Goal: Information Seeking & Learning: Learn about a topic

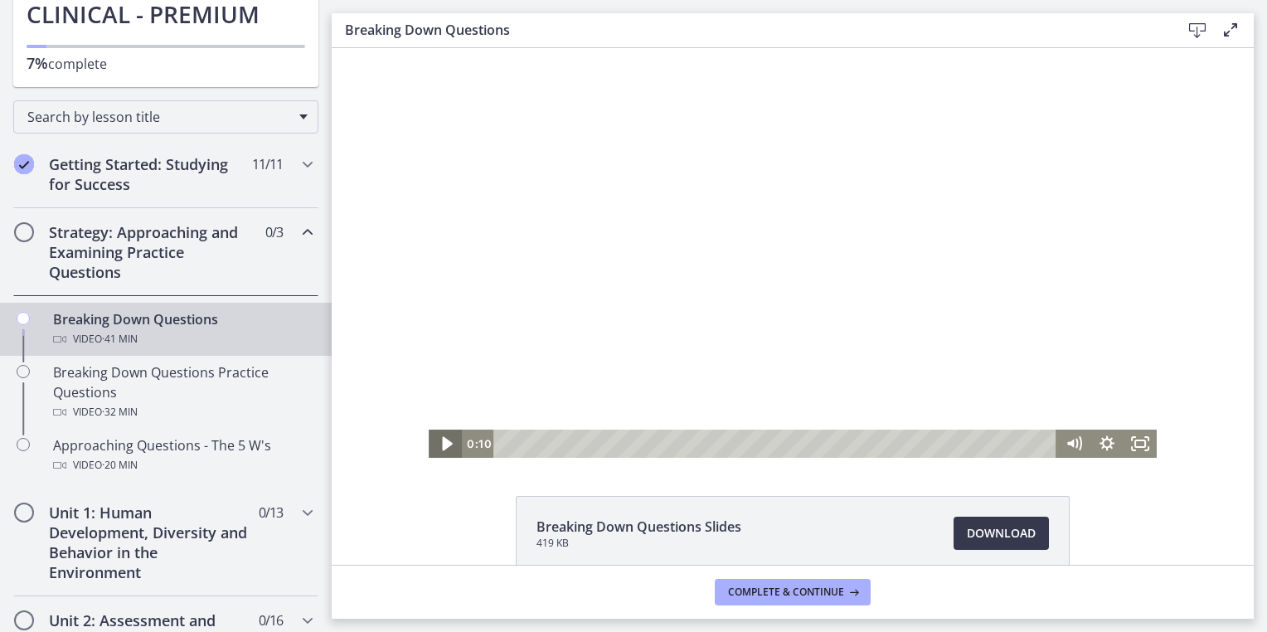
click at [442, 441] on icon "Play Video" at bounding box center [447, 444] width 10 height 14
click at [439, 449] on icon "Pause" at bounding box center [445, 444] width 40 height 34
click at [442, 446] on icon "Play Video" at bounding box center [447, 444] width 10 height 14
click at [434, 446] on icon "Pause" at bounding box center [445, 444] width 40 height 34
click at [395, 449] on div "Click for sound @keyframes VOLUME_SMALL_WAVE_FLASH { 0% { opacity: 0; } 33% { o…" at bounding box center [793, 253] width 922 height 410
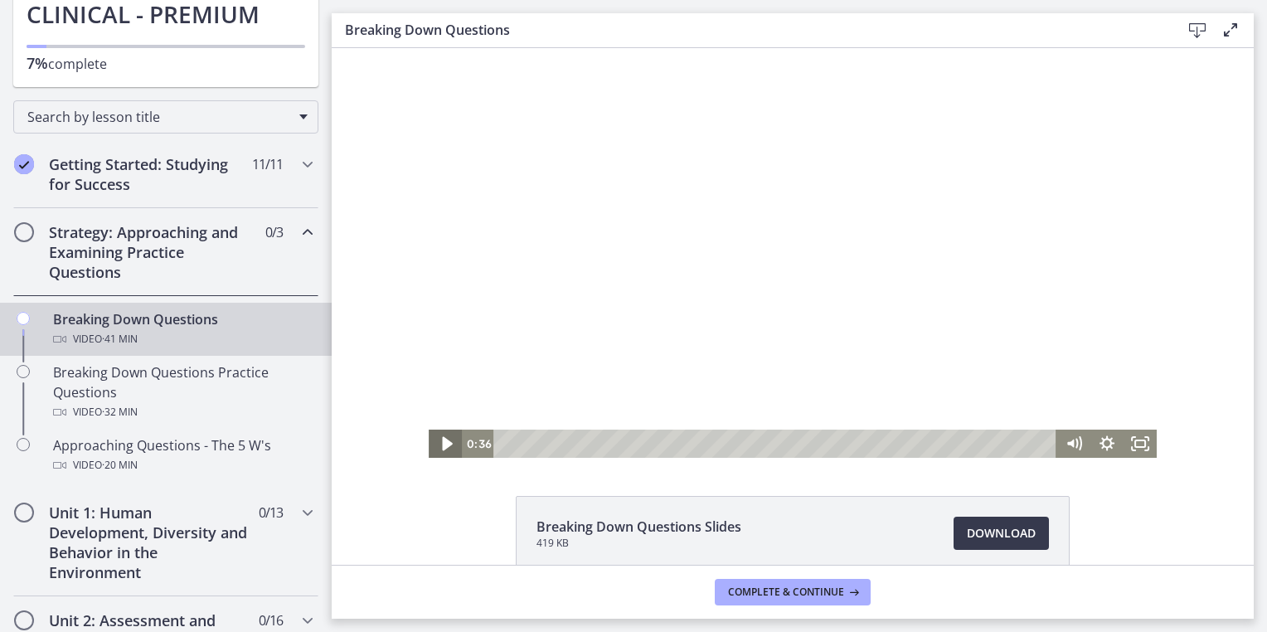
click at [449, 443] on icon "Play Video" at bounding box center [447, 444] width 40 height 34
click at [945, 478] on div "Breaking Down Questions Slides 419 KB Download Opens in a new window" at bounding box center [793, 306] width 922 height 517
click at [444, 446] on icon "Pause" at bounding box center [445, 444] width 40 height 34
click at [444, 446] on icon "Play Video" at bounding box center [447, 444] width 40 height 34
click at [444, 446] on icon "Pause" at bounding box center [445, 444] width 40 height 34
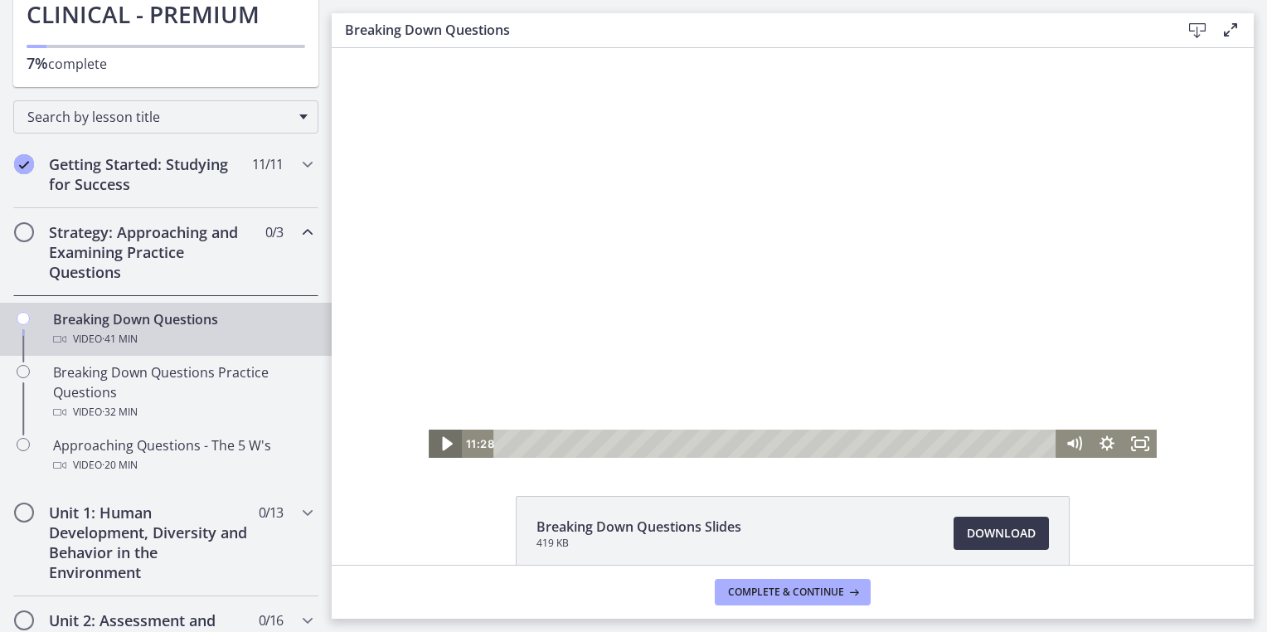
click at [444, 446] on icon "Play Video" at bounding box center [447, 444] width 40 height 34
click at [444, 446] on icon "Pause" at bounding box center [445, 444] width 40 height 34
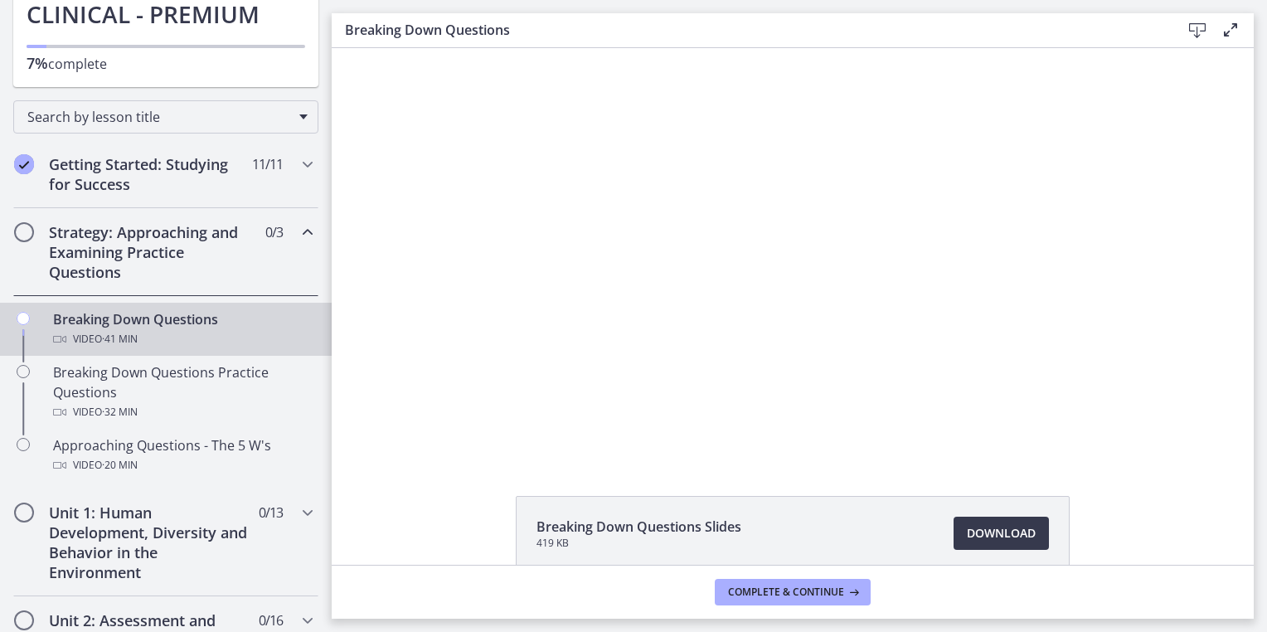
click at [441, 477] on div "Breaking Down Questions Slides 419 KB Download Opens in a new window" at bounding box center [793, 306] width 922 height 517
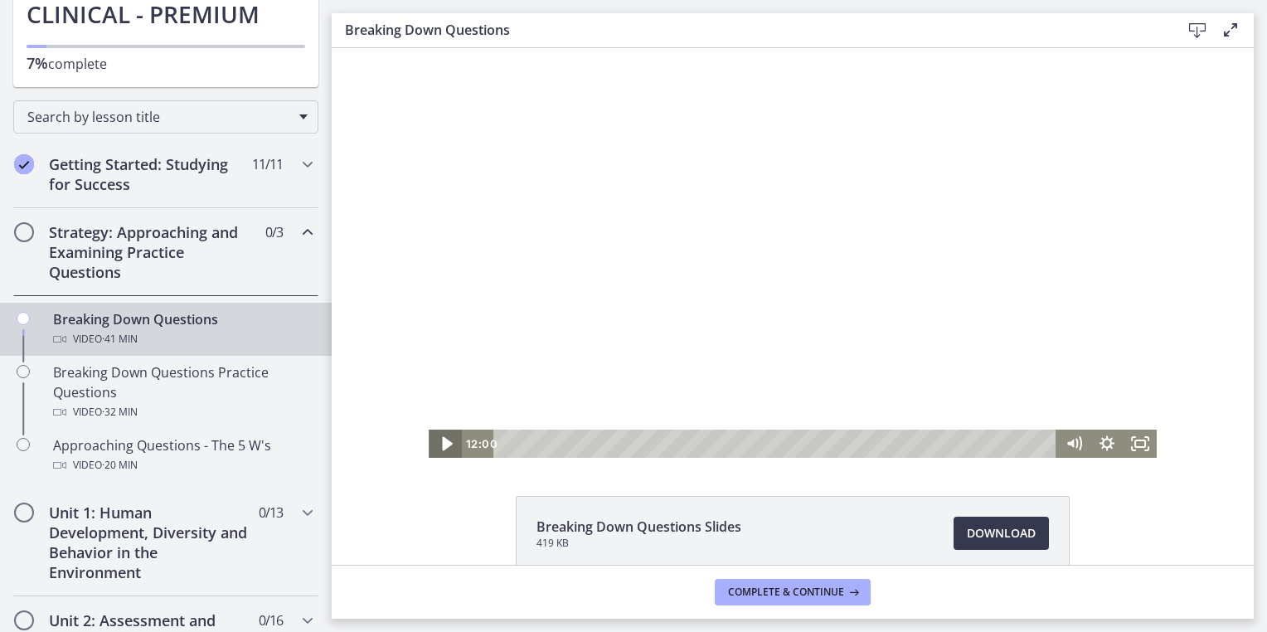
click at [447, 445] on icon "Play Video" at bounding box center [447, 444] width 40 height 34
click at [447, 445] on icon "Pause" at bounding box center [445, 444] width 40 height 34
click at [429, 449] on icon "Play Video" at bounding box center [447, 444] width 40 height 34
click at [429, 449] on icon "Pause" at bounding box center [445, 444] width 40 height 34
click at [429, 449] on icon "Play Video" at bounding box center [447, 444] width 40 height 34
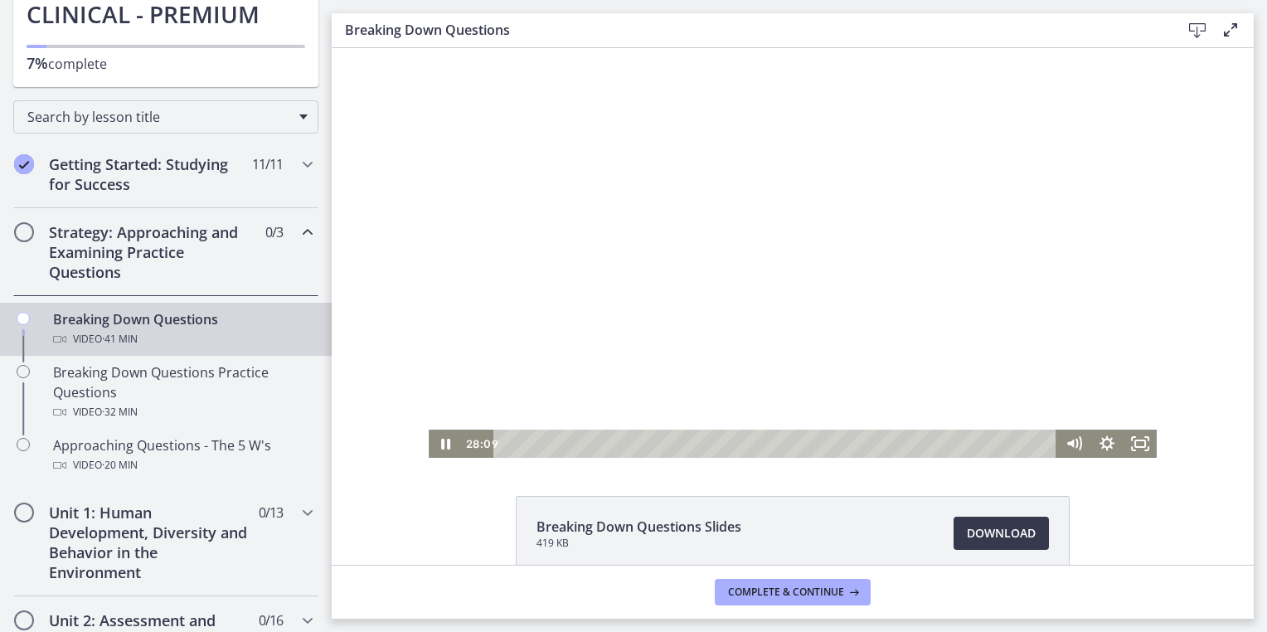
click at [372, 45] on div "Breaking Down Questions Download Enable fullscreen" at bounding box center [793, 30] width 922 height 35
drag, startPoint x: 595, startPoint y: 221, endPoint x: 991, endPoint y: 230, distance: 395.6
click at [991, 230] on div at bounding box center [793, 253] width 728 height 410
drag, startPoint x: 991, startPoint y: 230, endPoint x: 787, endPoint y: 206, distance: 205.4
click at [787, 206] on div at bounding box center [793, 253] width 728 height 410
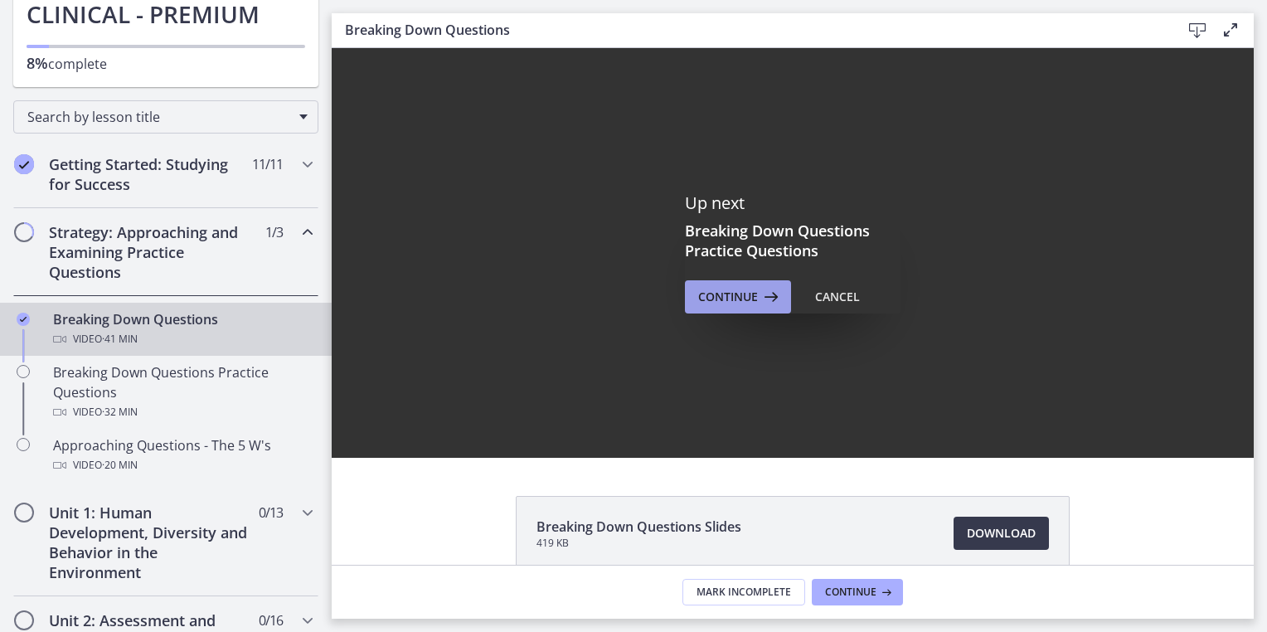
click at [710, 289] on span "Continue" at bounding box center [728, 297] width 60 height 20
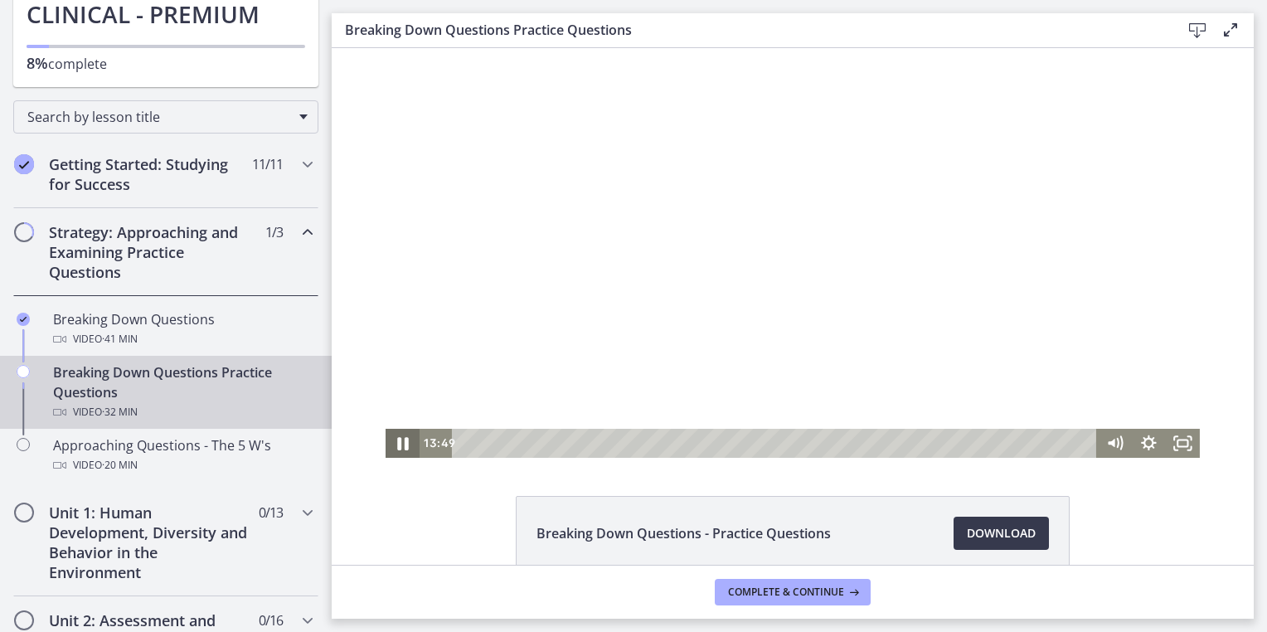
click at [398, 444] on icon "Pause" at bounding box center [402, 442] width 41 height 35
click at [386, 429] on button "Play Video" at bounding box center [403, 443] width 34 height 29
click at [386, 429] on button "Pause" at bounding box center [403, 443] width 34 height 29
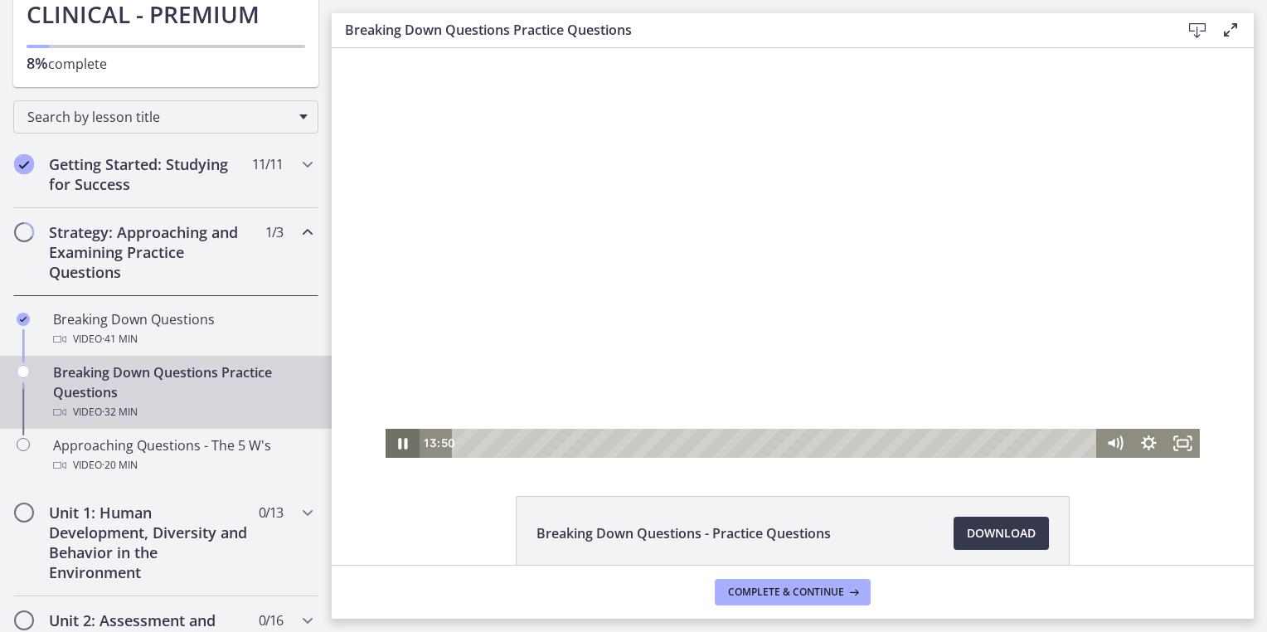
click at [386, 429] on button "Pause" at bounding box center [403, 443] width 34 height 29
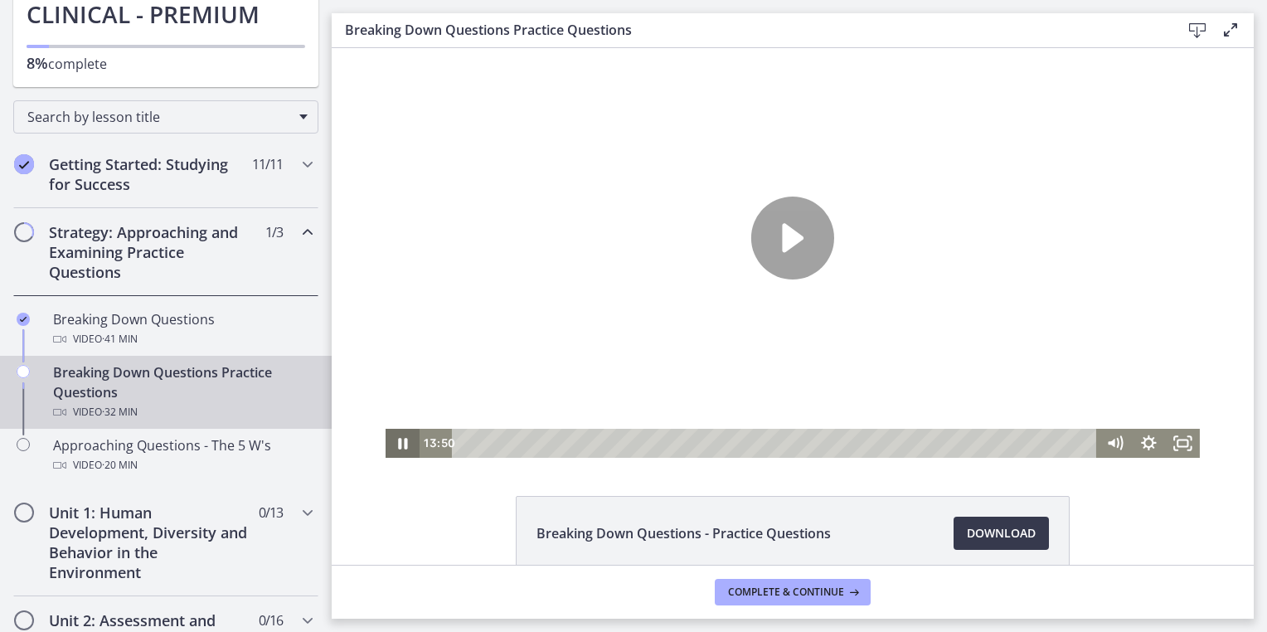
click at [386, 429] on button "Pause" at bounding box center [403, 443] width 34 height 29
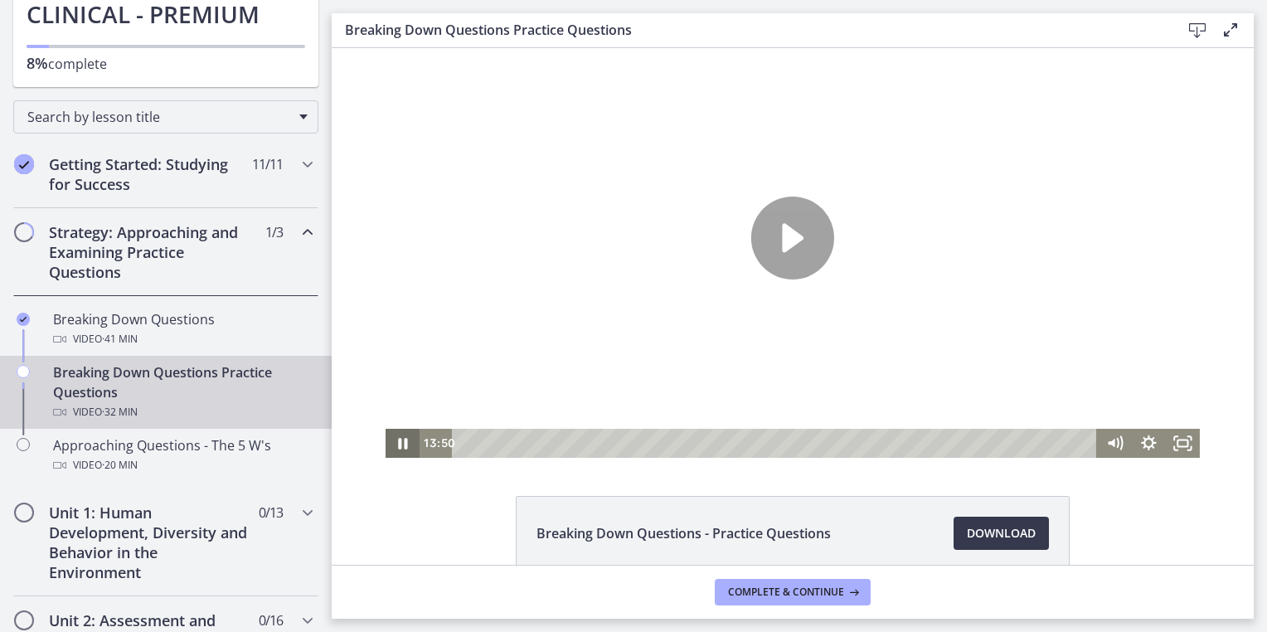
click at [386, 429] on button "Pause" at bounding box center [403, 443] width 34 height 29
click at [386, 429] on button "Play Video" at bounding box center [403, 443] width 34 height 29
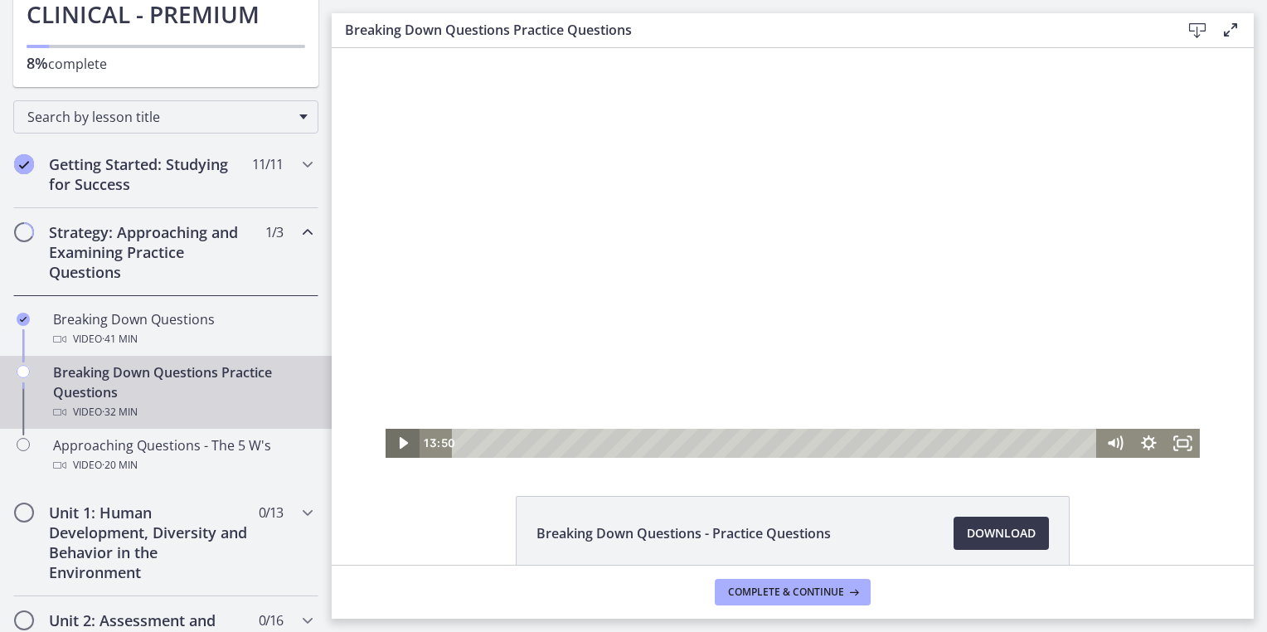
click at [386, 429] on button "Play Video" at bounding box center [403, 443] width 34 height 29
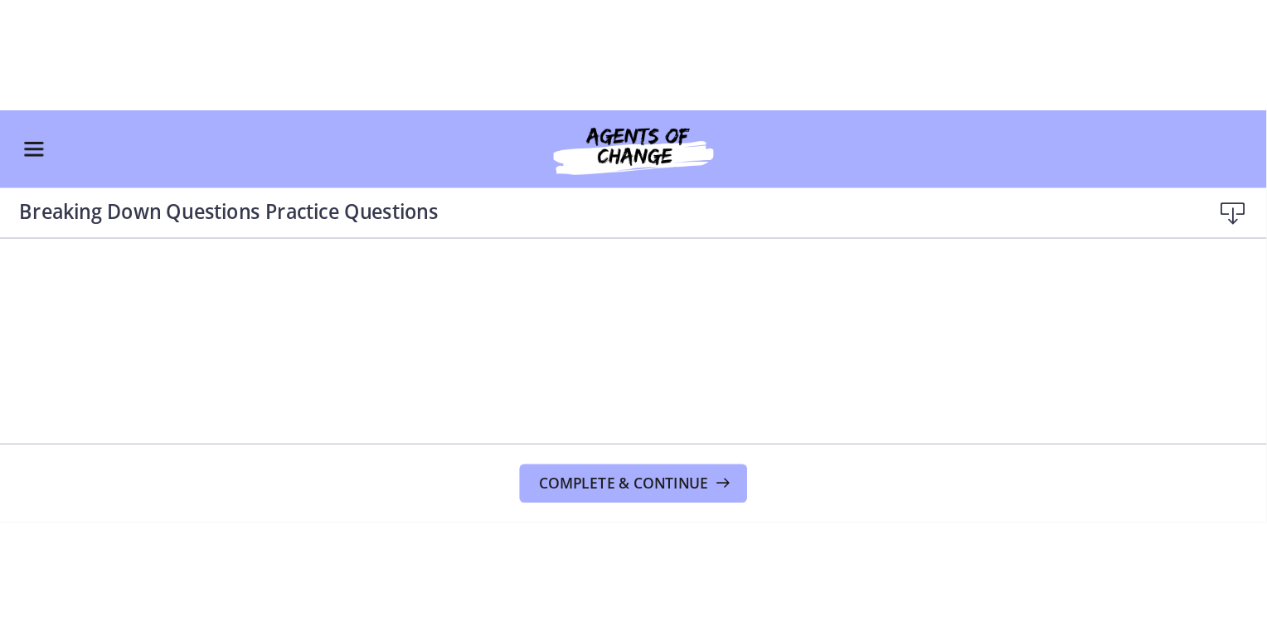
scroll to position [173, 0]
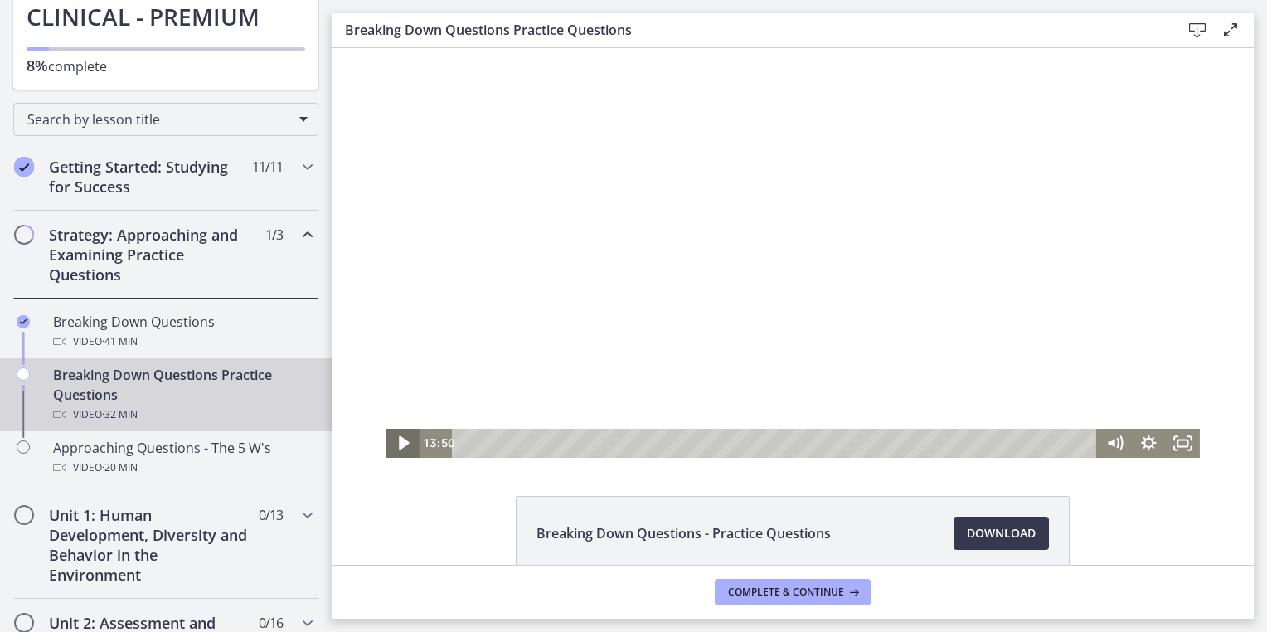
click at [399, 444] on icon "Play Video" at bounding box center [404, 443] width 11 height 14
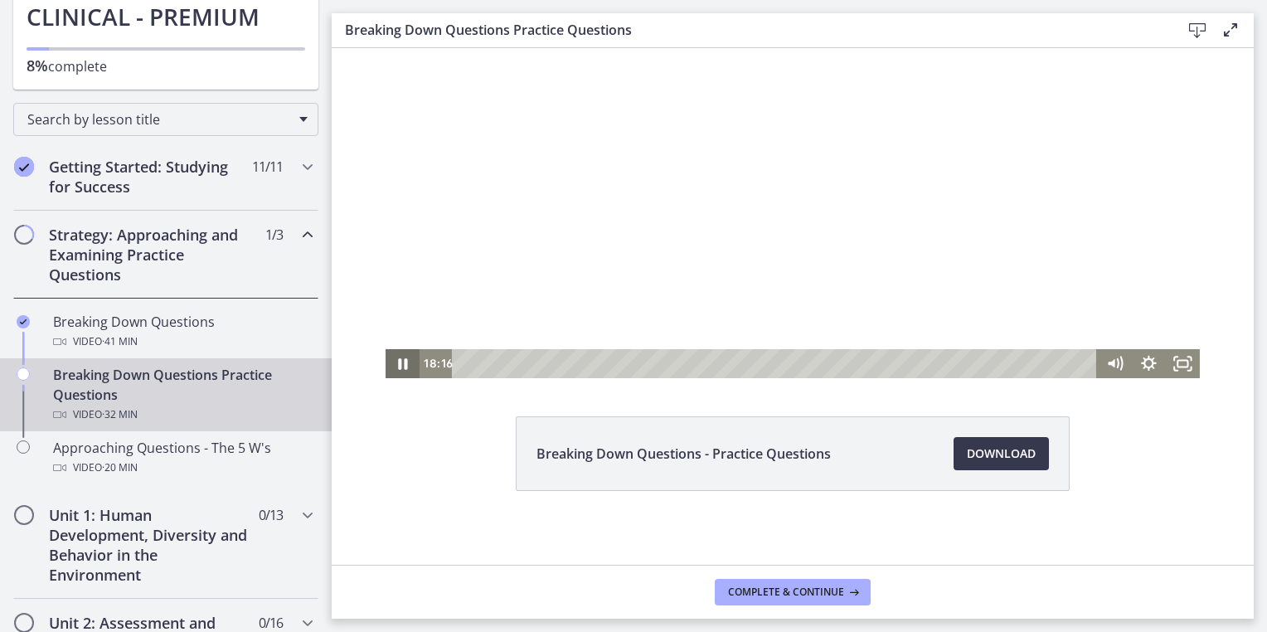
scroll to position [85, 0]
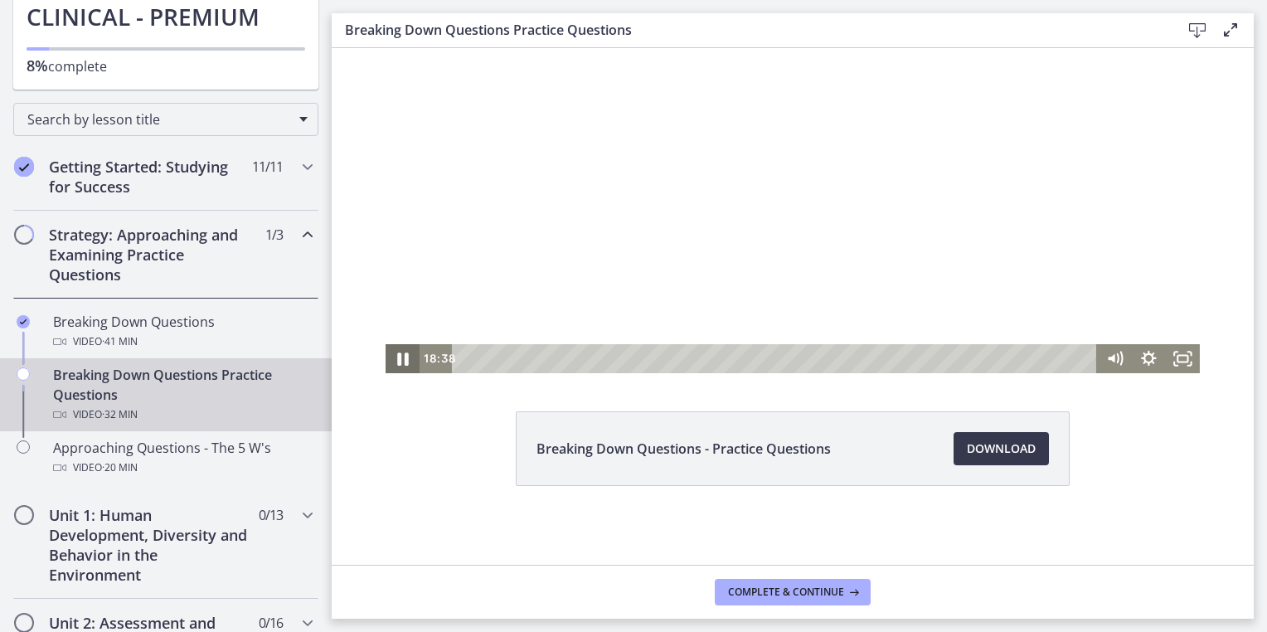
click at [401, 364] on icon "Pause" at bounding box center [402, 358] width 41 height 35
click at [384, 351] on icon "Play Video" at bounding box center [404, 358] width 41 height 35
click at [384, 351] on icon "Pause" at bounding box center [402, 358] width 41 height 35
click at [387, 351] on icon "Play Video" at bounding box center [404, 358] width 34 height 29
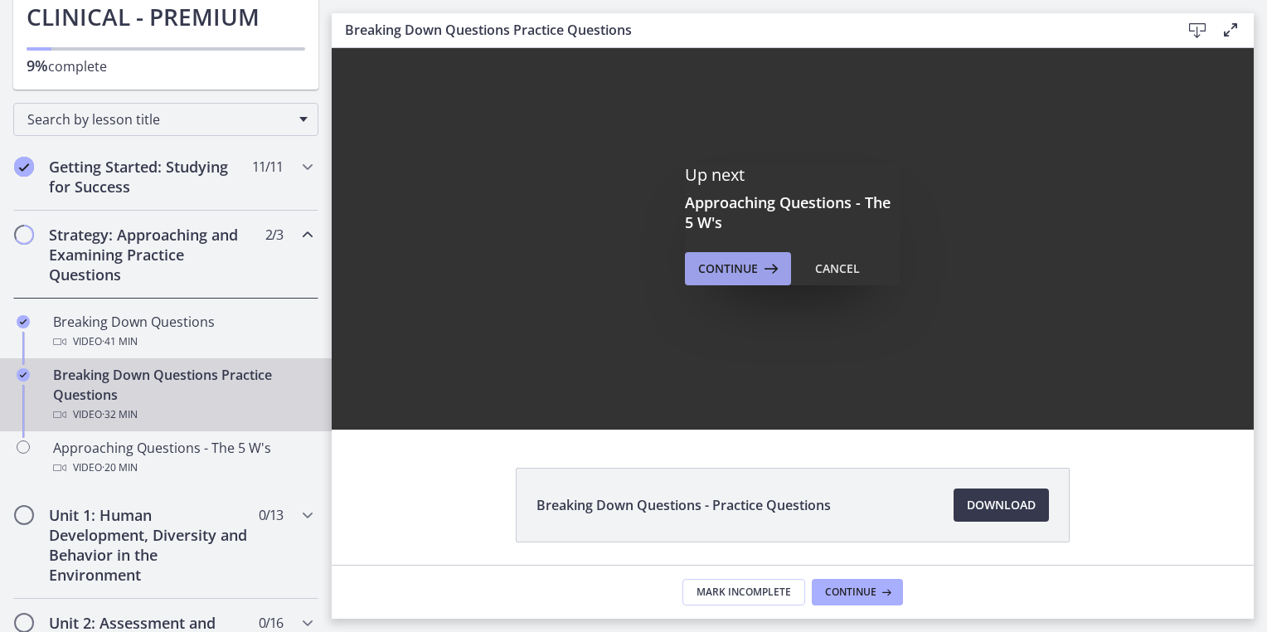
scroll to position [0, 0]
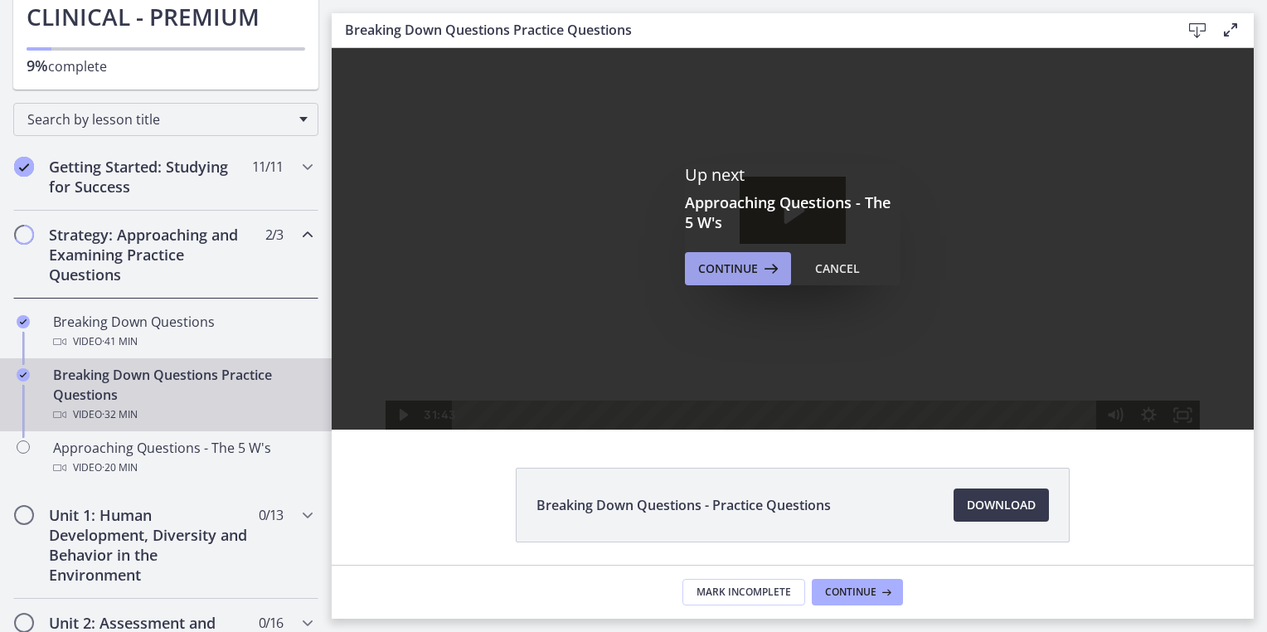
click at [713, 268] on span "Continue" at bounding box center [728, 269] width 60 height 20
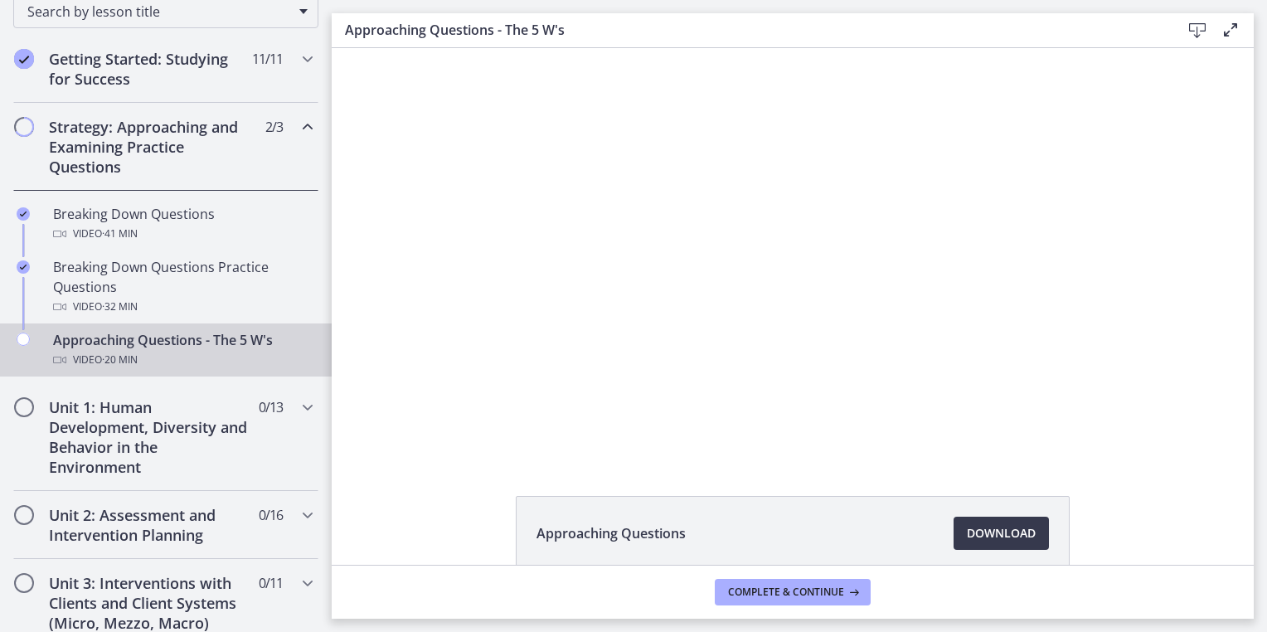
scroll to position [283, 0]
click at [312, 58] on div "Getting Started: Studying for Success 11 / 11 Completed" at bounding box center [166, 67] width 332 height 68
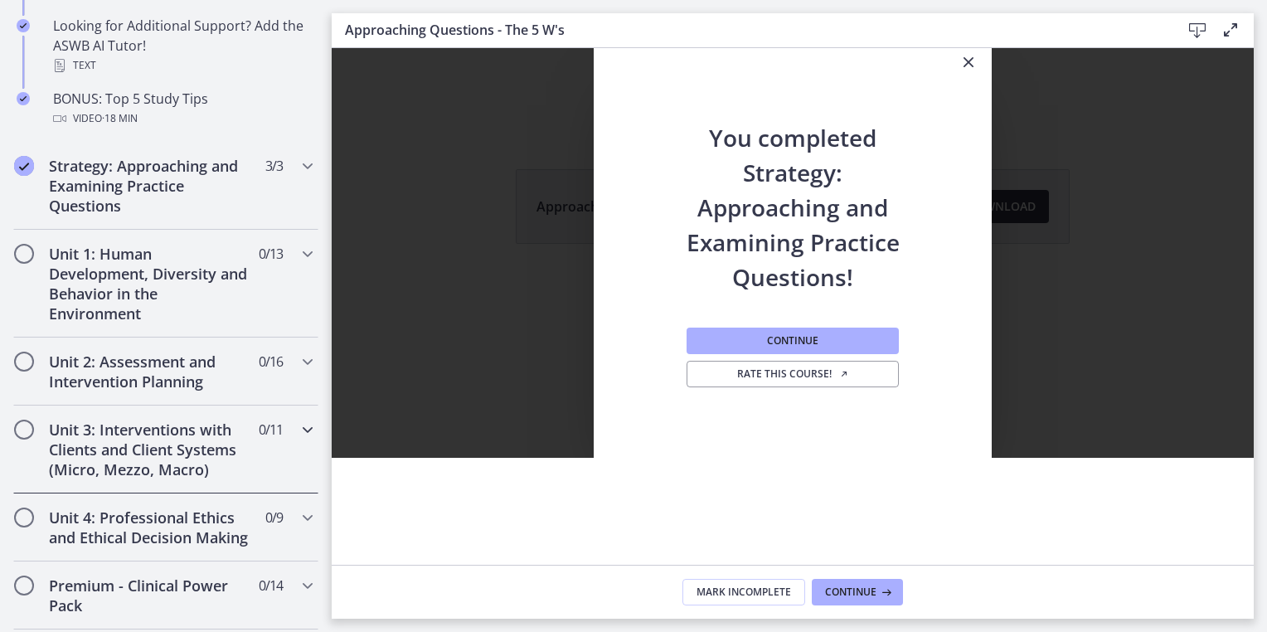
scroll to position [955, 0]
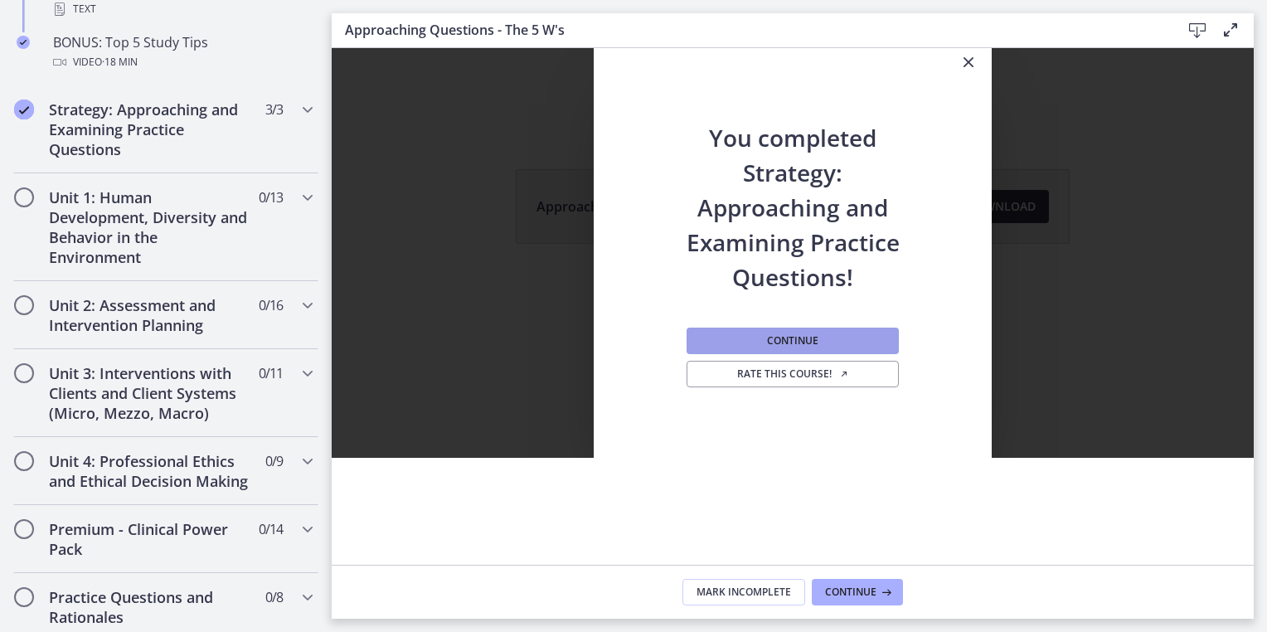
click at [752, 350] on button "Continue" at bounding box center [793, 341] width 212 height 27
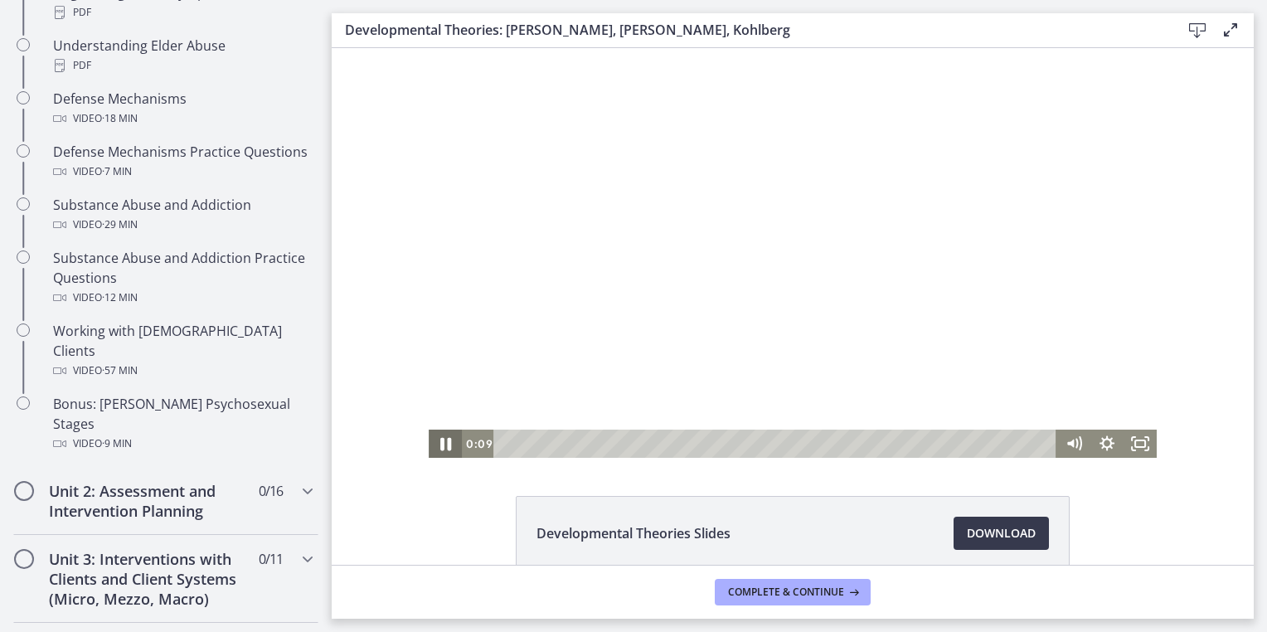
click at [445, 438] on icon "Pause" at bounding box center [445, 444] width 40 height 34
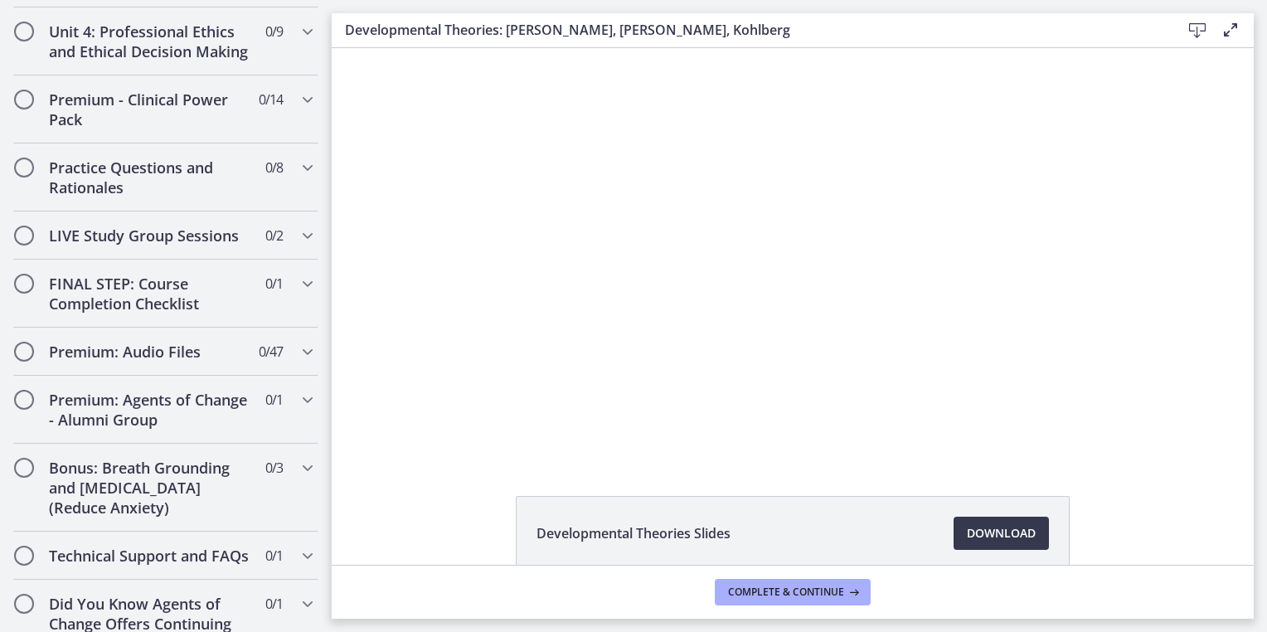
scroll to position [1600, 0]
